Goal: Navigation & Orientation: Understand site structure

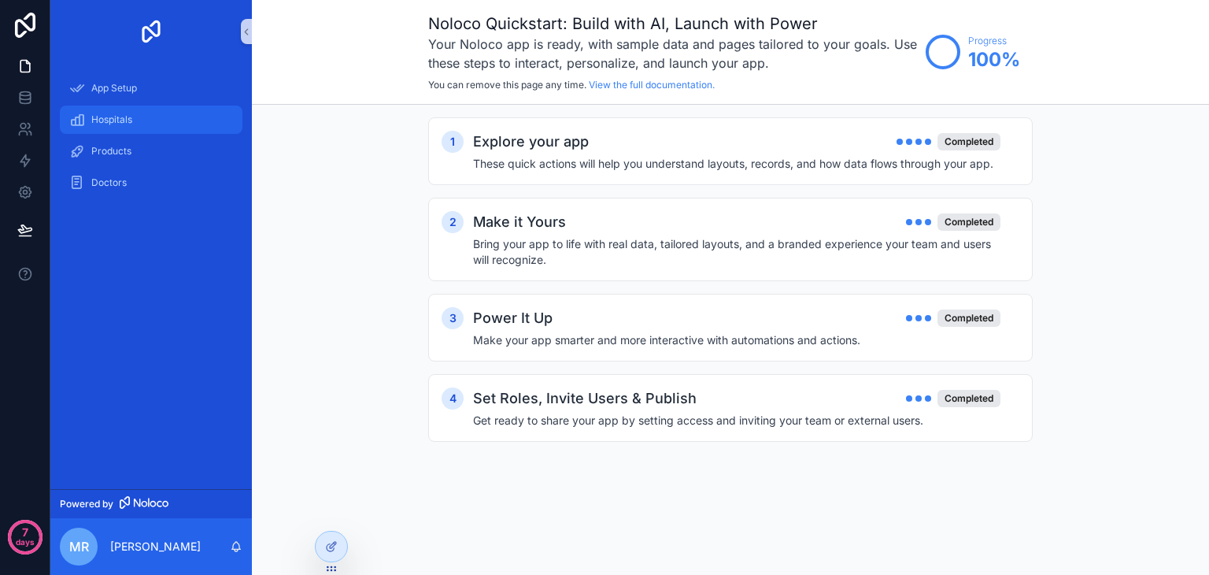
click at [189, 132] on link "Hospitals" at bounding box center [151, 120] width 183 height 28
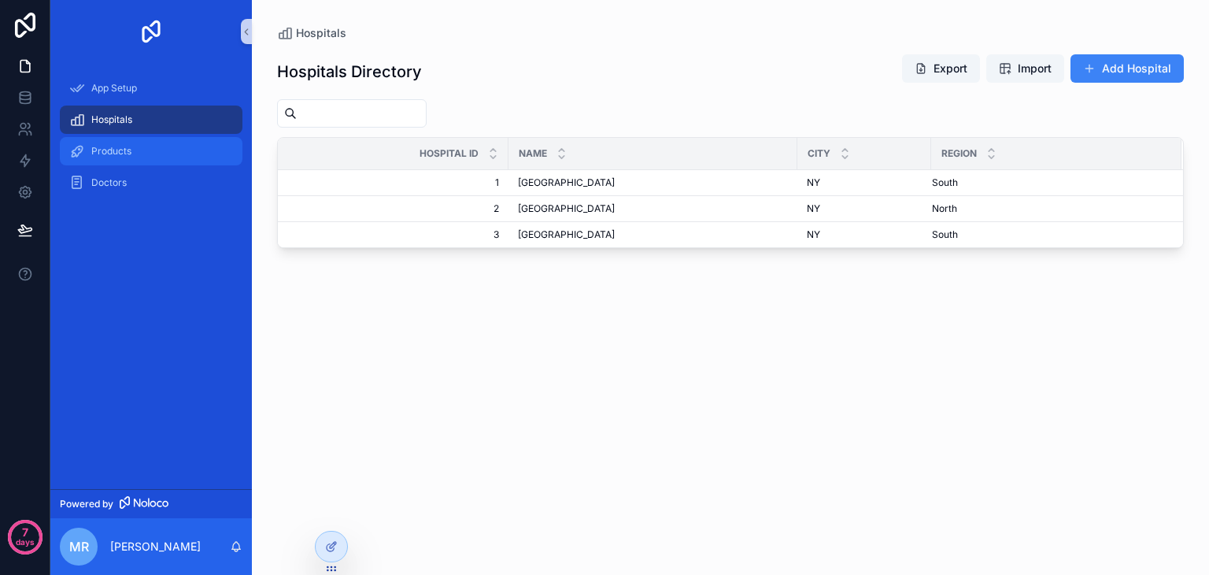
click at [157, 165] on link "Products" at bounding box center [151, 151] width 183 height 28
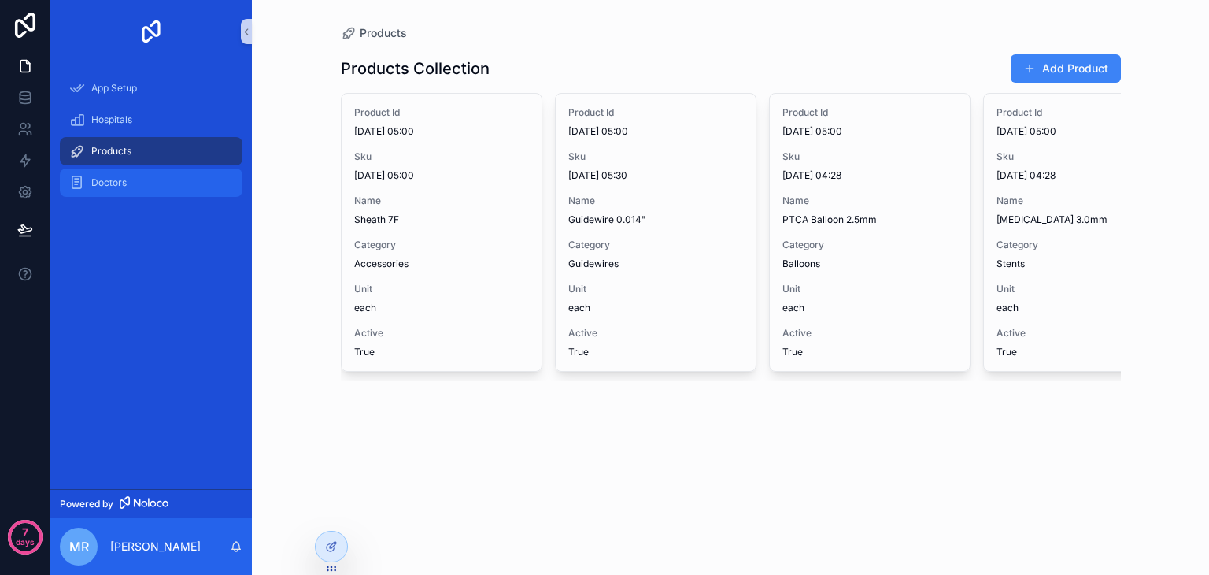
click at [148, 174] on div "Doctors" at bounding box center [151, 182] width 164 height 25
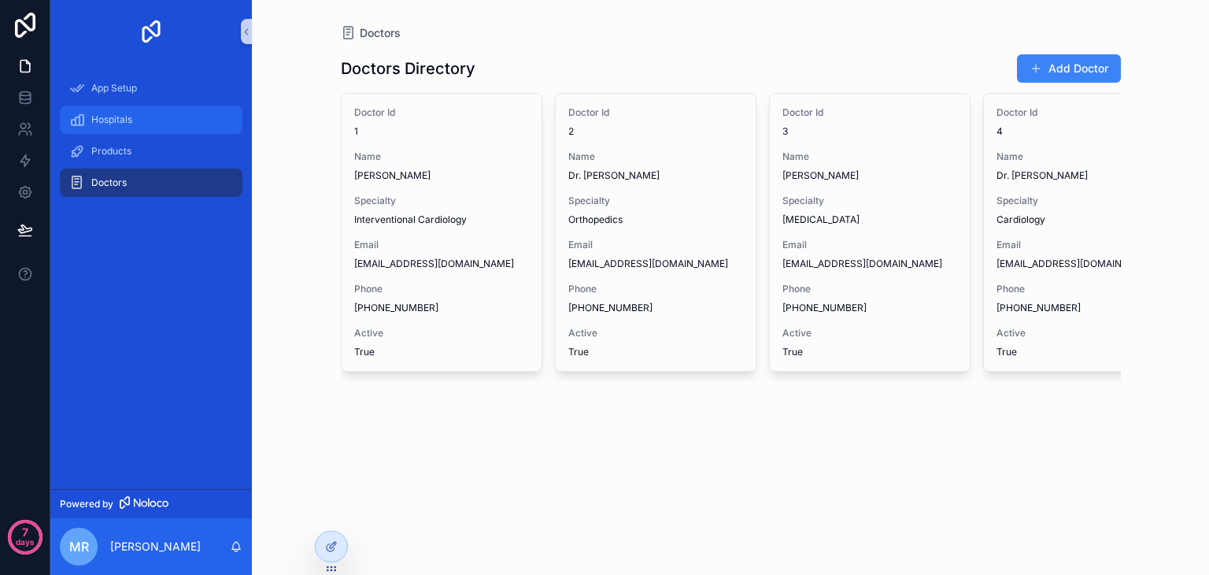
click at [157, 115] on div "Hospitals" at bounding box center [151, 119] width 164 height 25
